Goal: Entertainment & Leisure: Consume media (video, audio)

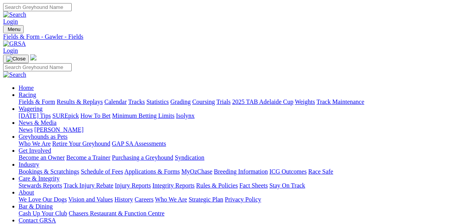
click at [33, 98] on link "Fields & Form" at bounding box center [37, 101] width 36 height 7
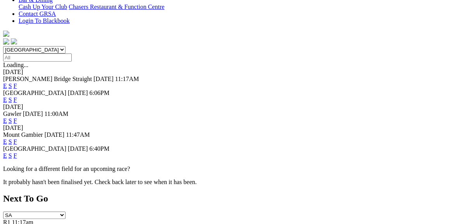
scroll to position [217, 0]
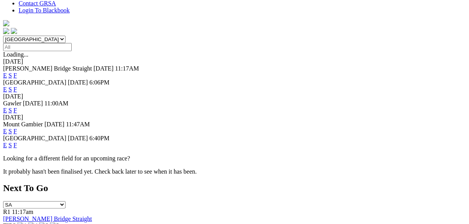
click at [7, 142] on link "E" at bounding box center [5, 145] width 4 height 7
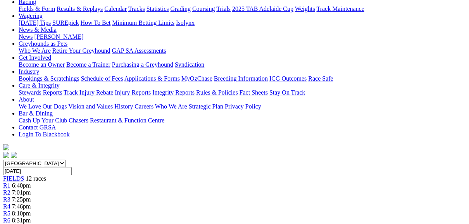
scroll to position [93, 0]
click at [110, 189] on div "R2 7:01pm" at bounding box center [234, 192] width 462 height 7
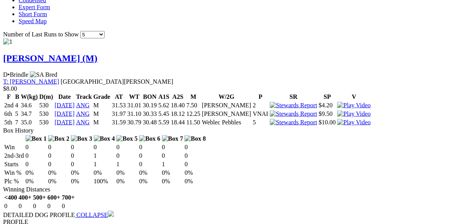
scroll to position [743, 0]
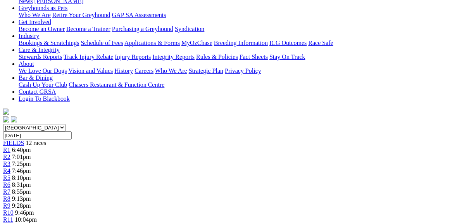
scroll to position [93, 0]
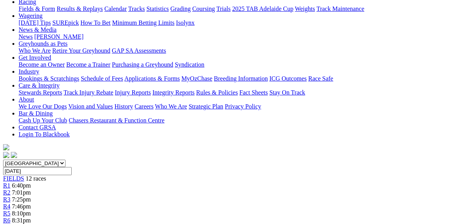
click at [10, 196] on span "R3" at bounding box center [6, 199] width 7 height 7
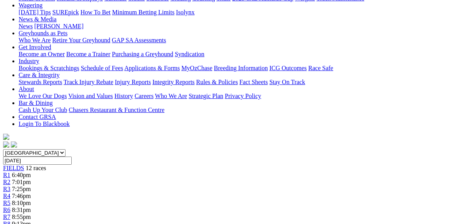
scroll to position [93, 0]
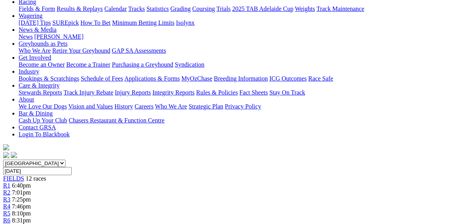
click at [10, 203] on span "R4" at bounding box center [6, 206] width 7 height 7
click at [201, 210] on div "R5 8:10pm" at bounding box center [234, 213] width 462 height 7
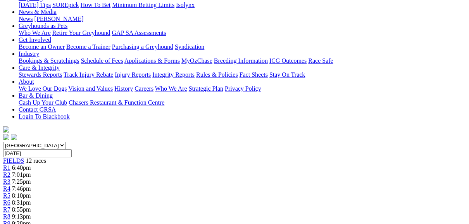
scroll to position [62, 0]
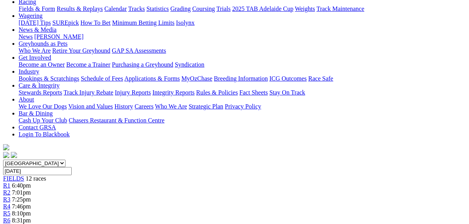
scroll to position [93, 0]
click at [10, 223] on span "R7" at bounding box center [6, 227] width 7 height 7
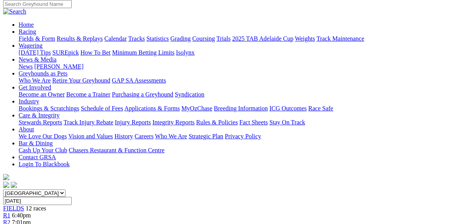
scroll to position [62, 0]
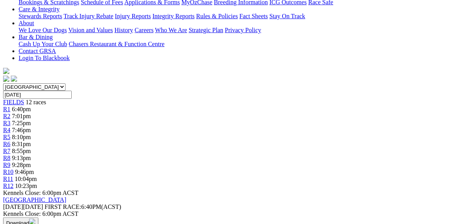
scroll to position [93, 0]
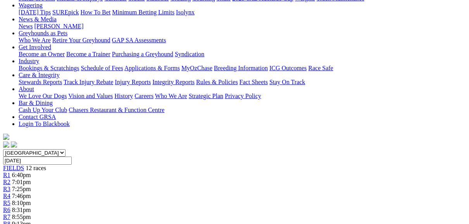
scroll to position [93, 0]
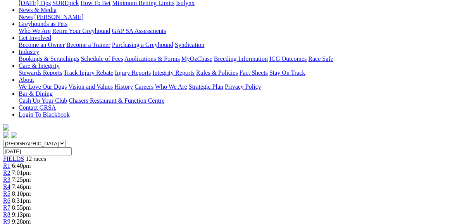
scroll to position [93, 0]
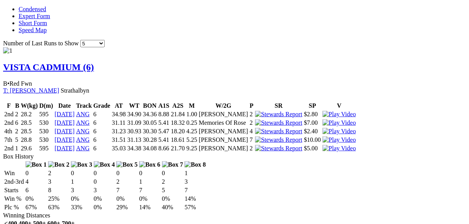
scroll to position [527, 0]
